Goal: Task Accomplishment & Management: Manage account settings

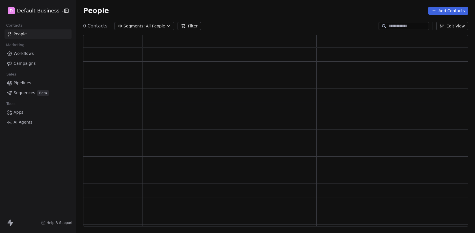
scroll to position [191, 385]
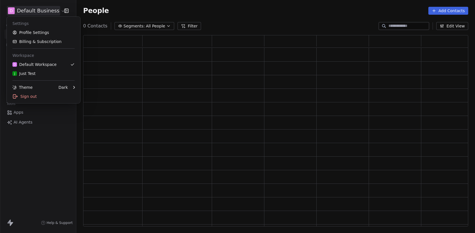
click at [36, 12] on html "D Default Business Contacts People Marketing Workflows Campaigns Sales Pipeline…" at bounding box center [237, 116] width 475 height 233
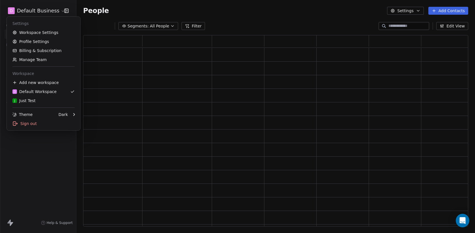
click at [39, 14] on html "D Default Business Contacts People Marketing Workflows Campaigns Sales Pipeline…" at bounding box center [237, 116] width 475 height 233
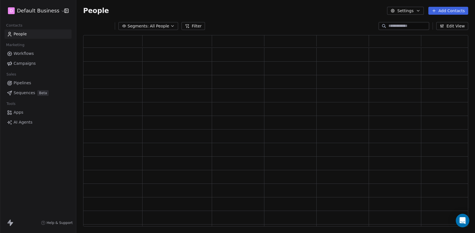
click at [39, 14] on html "D Default Business Contacts People Marketing Workflows Campaigns Sales Pipeline…" at bounding box center [237, 116] width 475 height 233
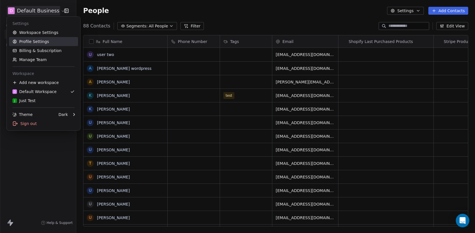
scroll to position [205, 398]
click at [37, 32] on link "Workspace Settings" at bounding box center [43, 32] width 69 height 9
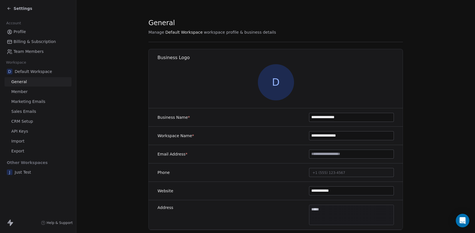
click at [25, 112] on span "Sales Emails" at bounding box center [23, 111] width 25 height 6
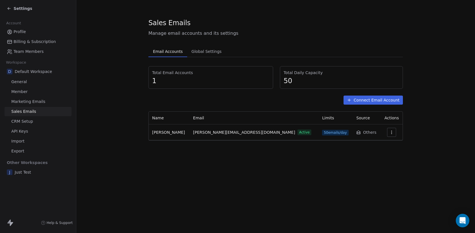
click at [381, 96] on button "Connect Email Account" at bounding box center [372, 99] width 59 height 9
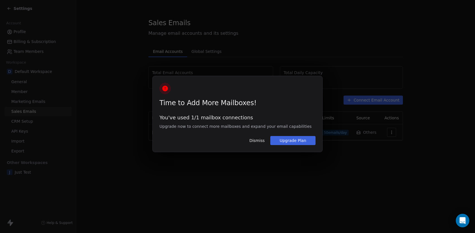
click at [253, 140] on button "Dismiss" at bounding box center [257, 141] width 22 height 10
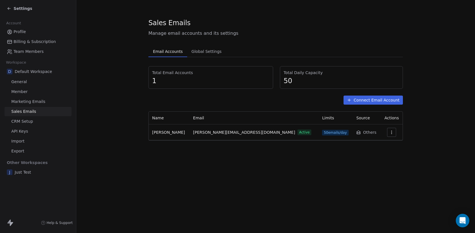
click at [389, 132] on icon "button" at bounding box center [391, 132] width 5 height 5
click at [372, 151] on span "Delete" at bounding box center [376, 154] width 13 height 6
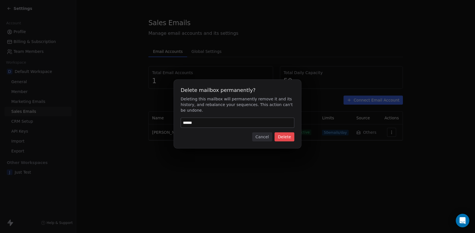
type input "******"
click at [286, 137] on button "Delete" at bounding box center [284, 136] width 20 height 9
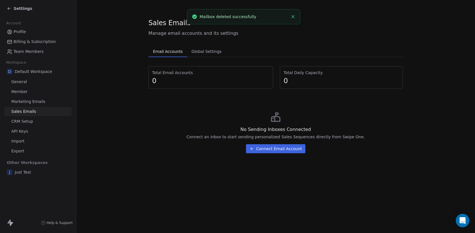
click at [291, 152] on button "Connect Email Account" at bounding box center [275, 148] width 59 height 9
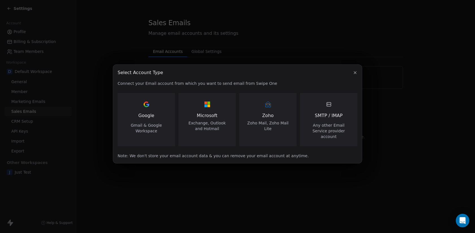
click at [205, 128] on span "Exchange, Outlook and Hotmail" at bounding box center [207, 125] width 44 height 11
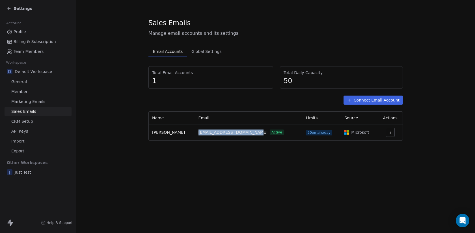
drag, startPoint x: 194, startPoint y: 134, endPoint x: 250, endPoint y: 136, distance: 56.3
click at [250, 136] on td "[EMAIL_ADDRESS][DOMAIN_NAME] Active" at bounding box center [248, 132] width 107 height 16
copy span "[EMAIL_ADDRESS][DOMAIN_NAME]"
click at [235, 159] on div "Sales Emails Manage email accounts and its settings Email Accounts Email Accoun…" at bounding box center [275, 116] width 398 height 233
